Goal: Task Accomplishment & Management: Manage account settings

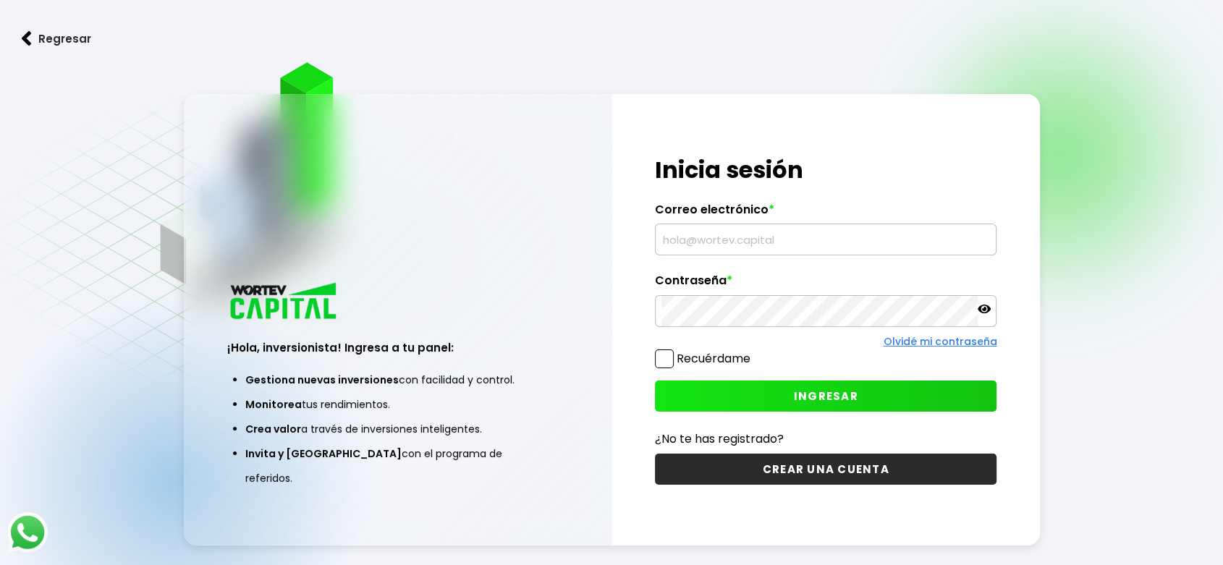
click at [671, 224] on label "Correo electrónico *" at bounding box center [826, 214] width 342 height 22
click at [685, 240] on input "text" at bounding box center [825, 239] width 329 height 30
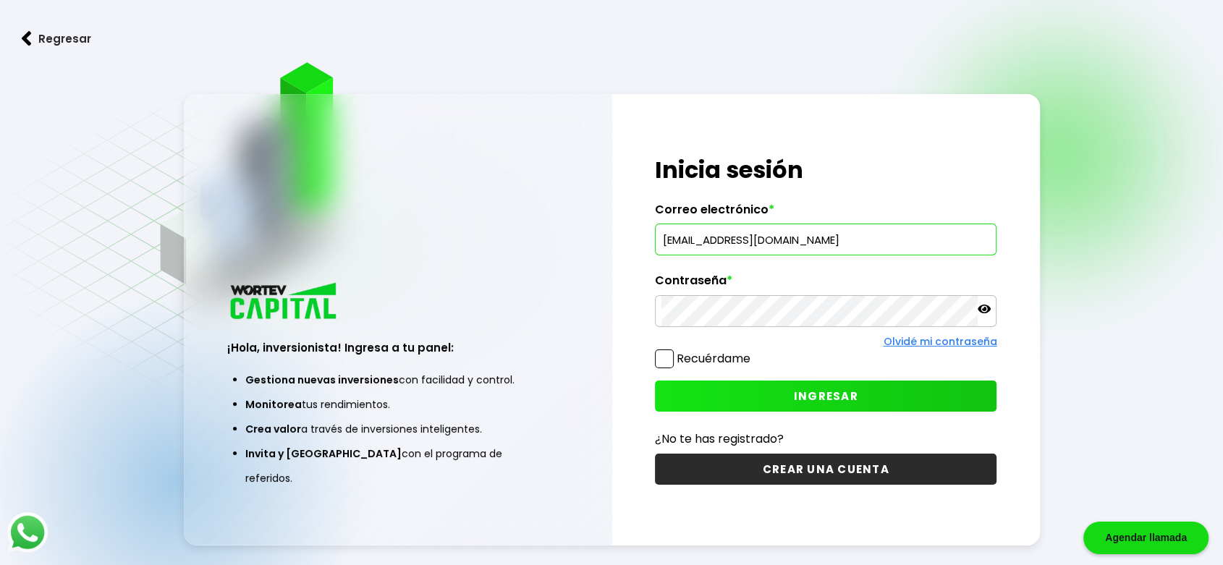
type input "[EMAIL_ADDRESS][DOMAIN_NAME]"
click at [988, 313] on icon at bounding box center [984, 308] width 13 height 13
click at [808, 397] on span "INGRESAR" at bounding box center [826, 396] width 64 height 15
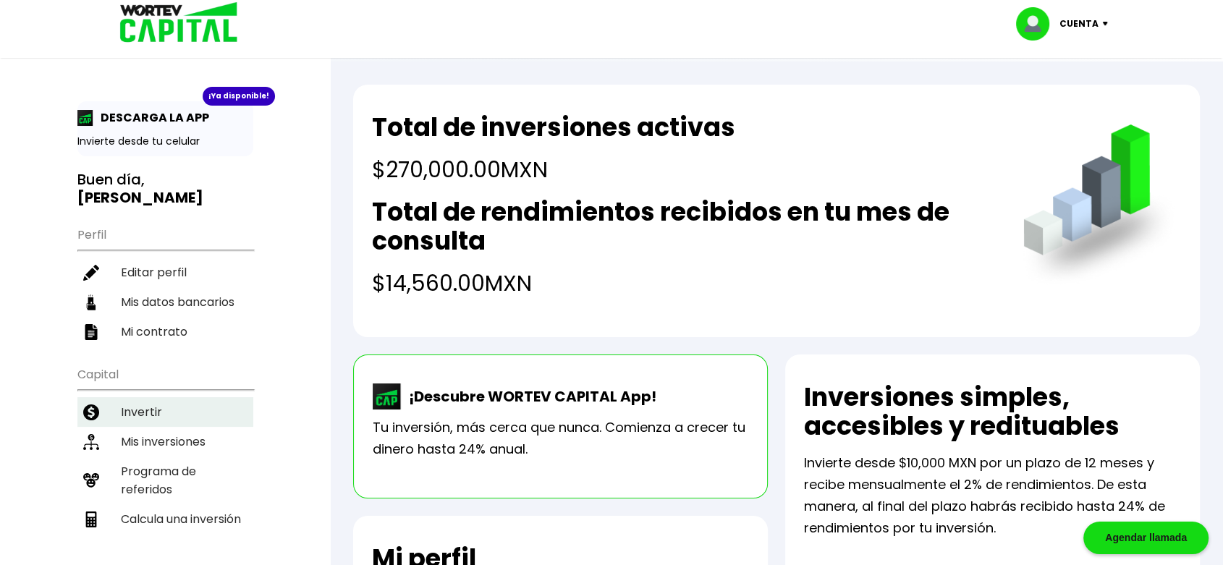
click at [143, 397] on li "Invertir" at bounding box center [165, 412] width 176 height 30
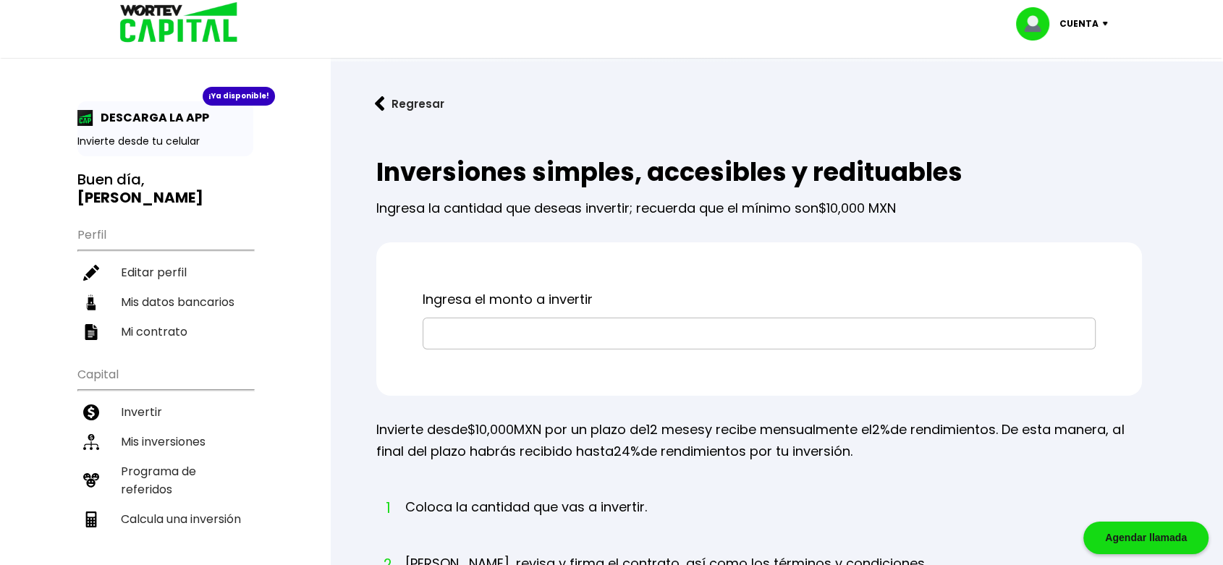
scroll to position [164, 0]
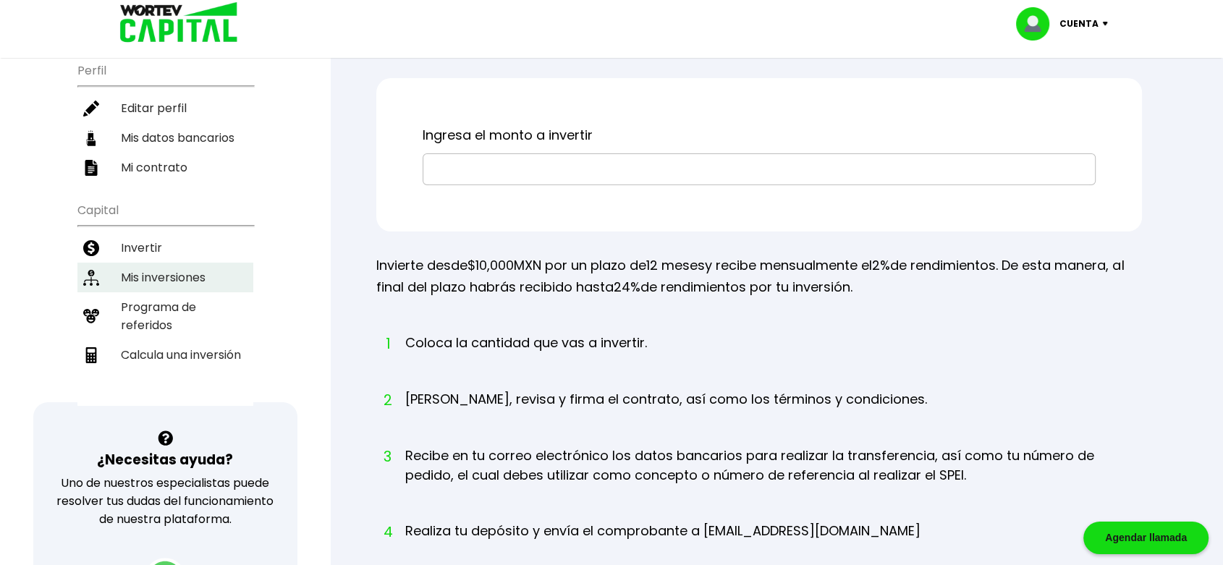
click at [133, 263] on li "Mis inversiones" at bounding box center [165, 278] width 176 height 30
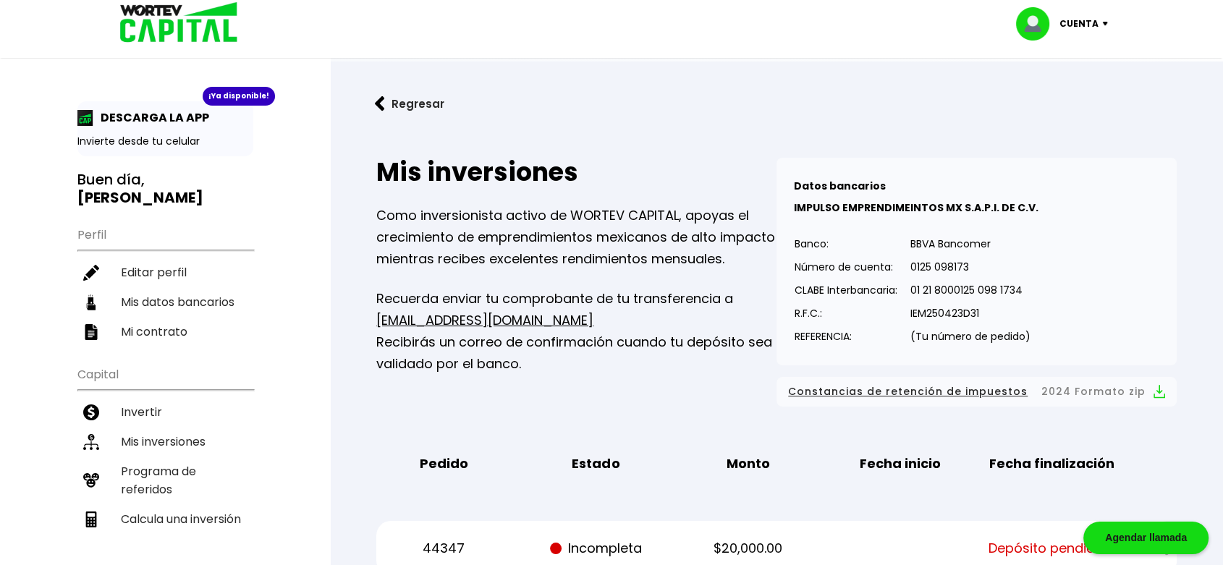
click at [398, 105] on button "Regresar" at bounding box center [409, 104] width 113 height 38
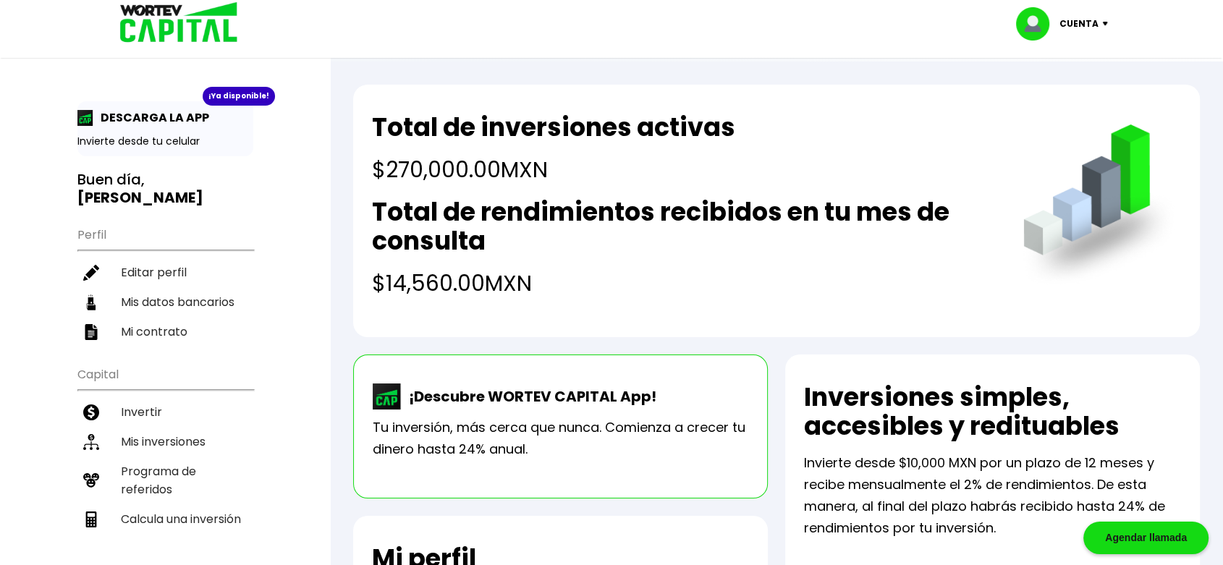
click at [1080, 20] on p "Cuenta" at bounding box center [1078, 24] width 39 height 22
click at [1056, 97] on li "Cerrar sesión" at bounding box center [1064, 97] width 116 height 30
